Goal: Go to known website

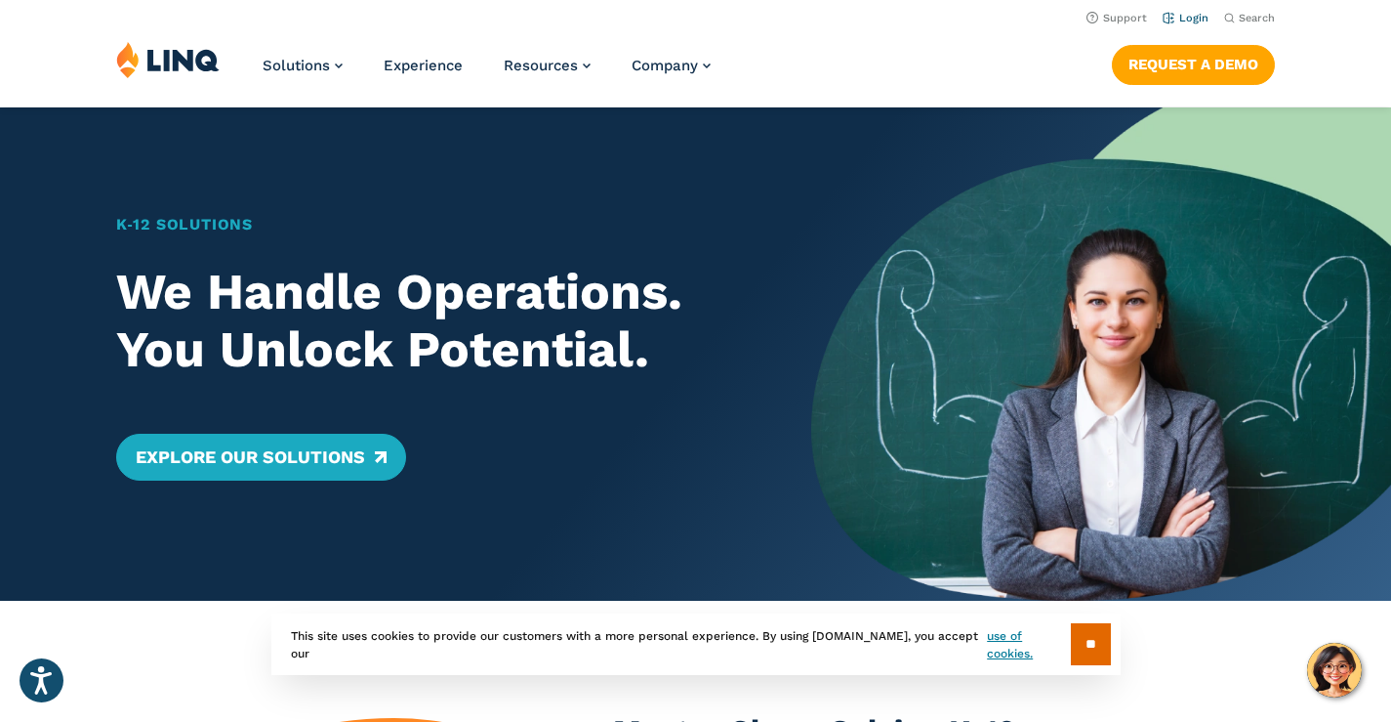
click at [1203, 21] on link "Login" at bounding box center [1186, 18] width 46 height 13
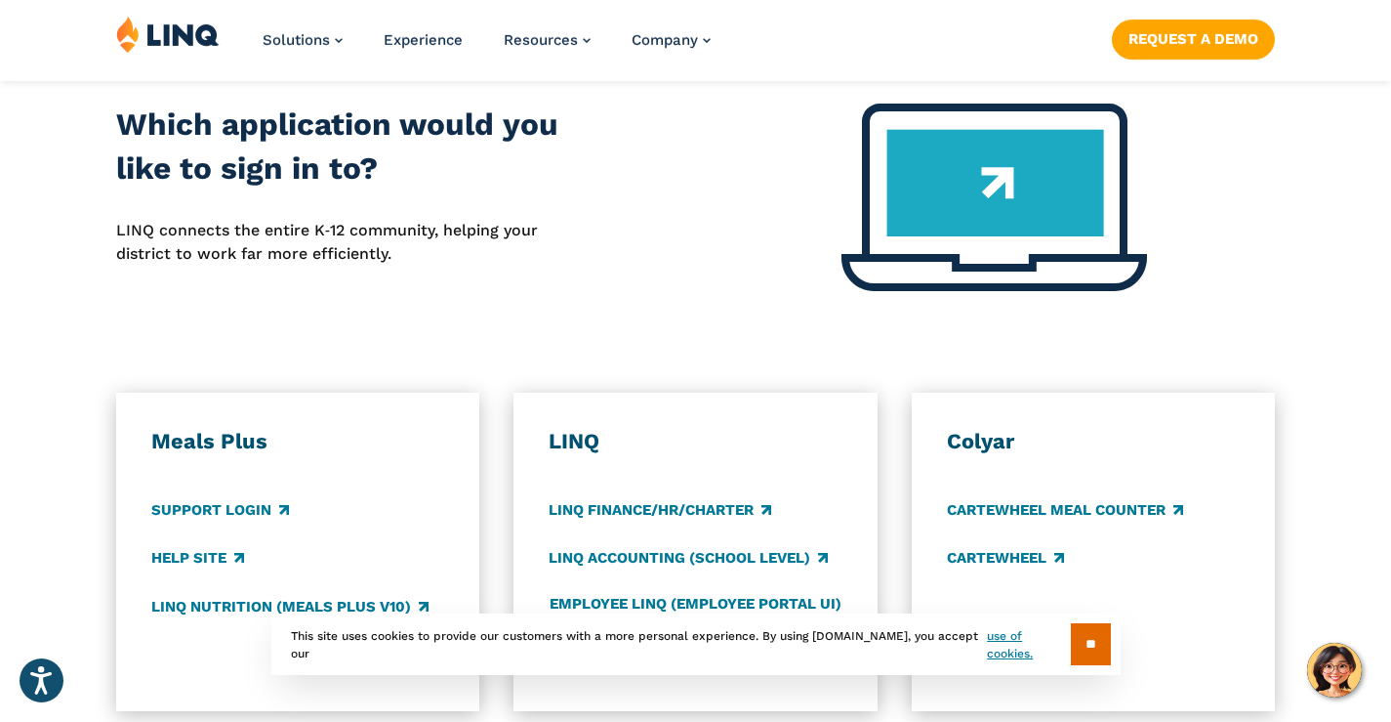
scroll to position [976, 0]
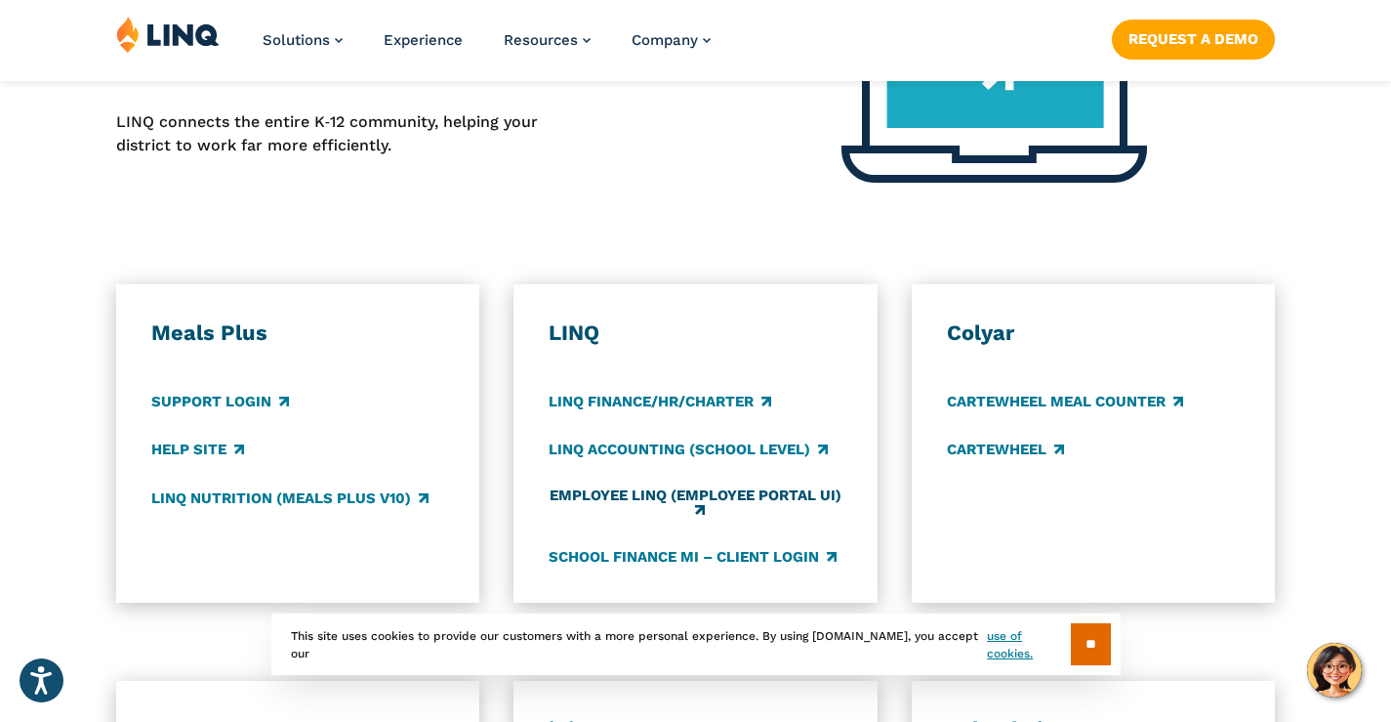
click at [654, 487] on link "Employee LINQ (Employee Portal UI)" at bounding box center [696, 503] width 294 height 32
